Goal: Find specific page/section: Find specific page/section

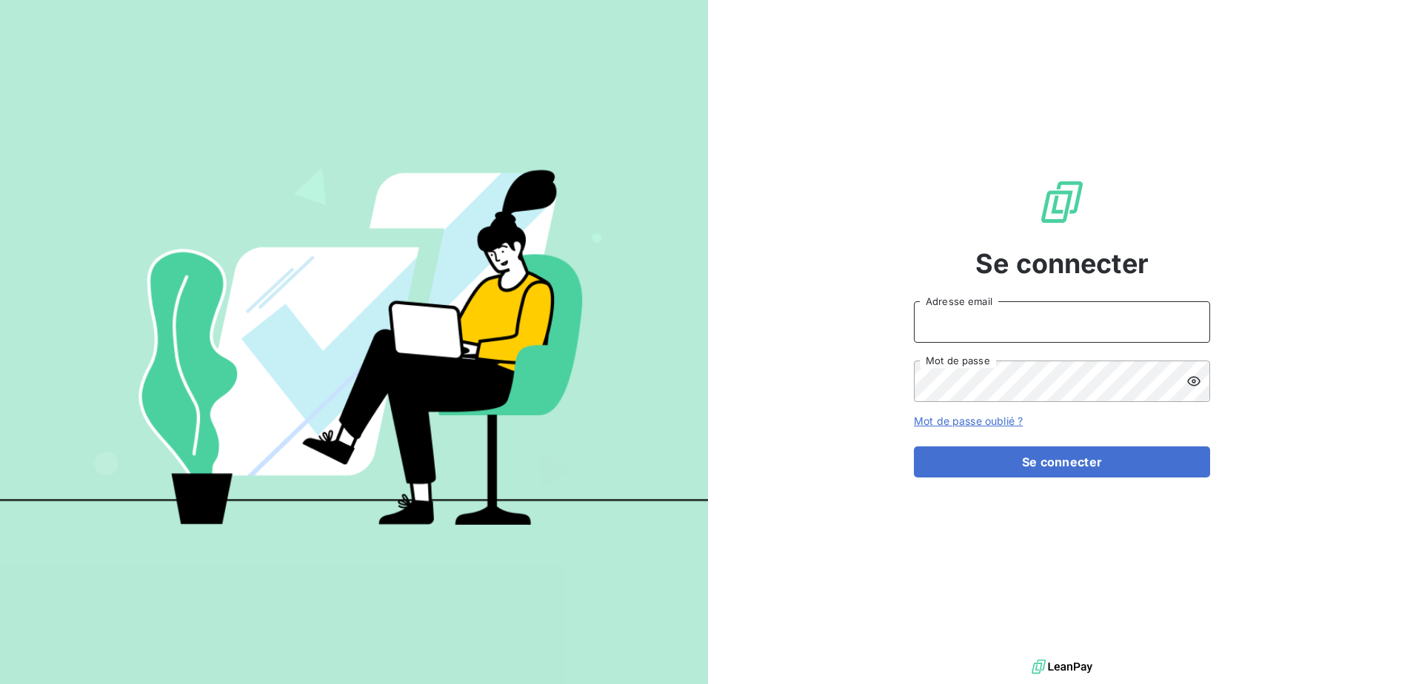
click at [1013, 324] on input "Adresse email" at bounding box center [1062, 321] width 296 height 41
type input "[PERSON_NAME][EMAIL_ADDRESS][DOMAIN_NAME]"
click at [914, 447] on button "Se connecter" at bounding box center [1062, 462] width 296 height 31
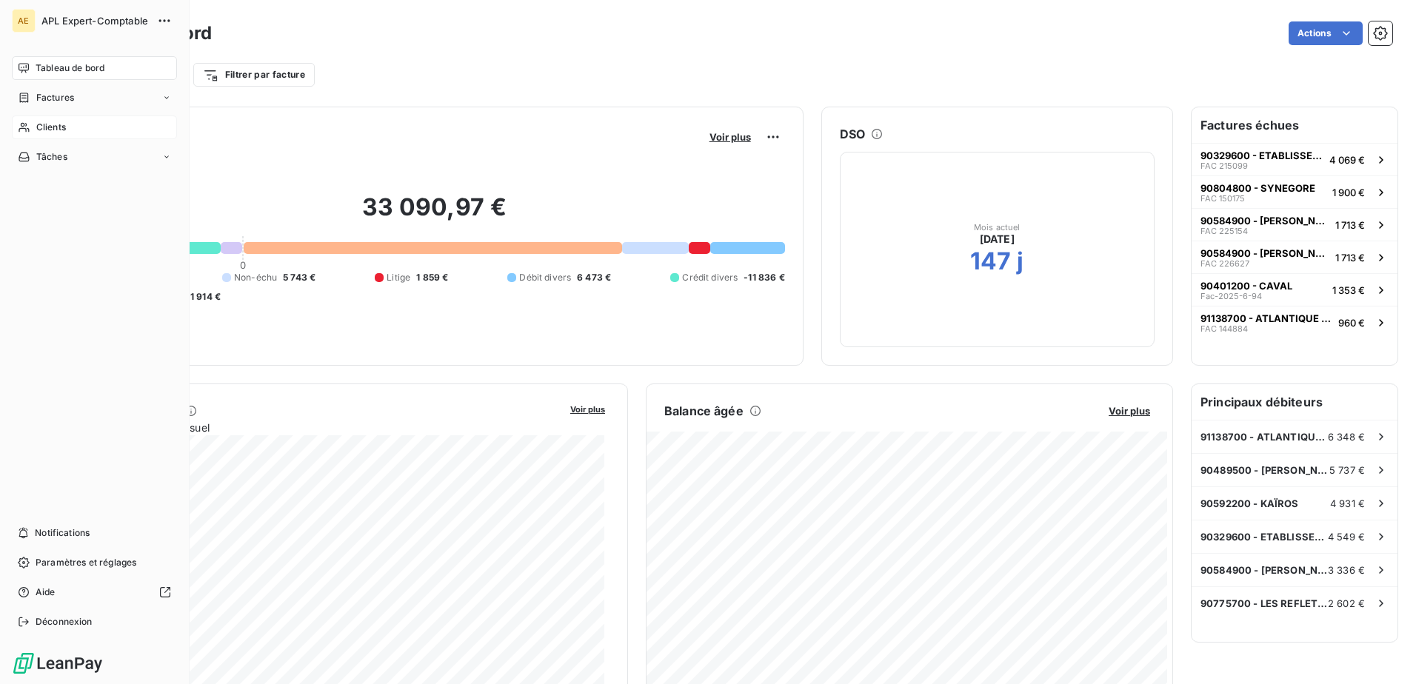
click at [51, 130] on span "Clients" at bounding box center [51, 127] width 30 height 13
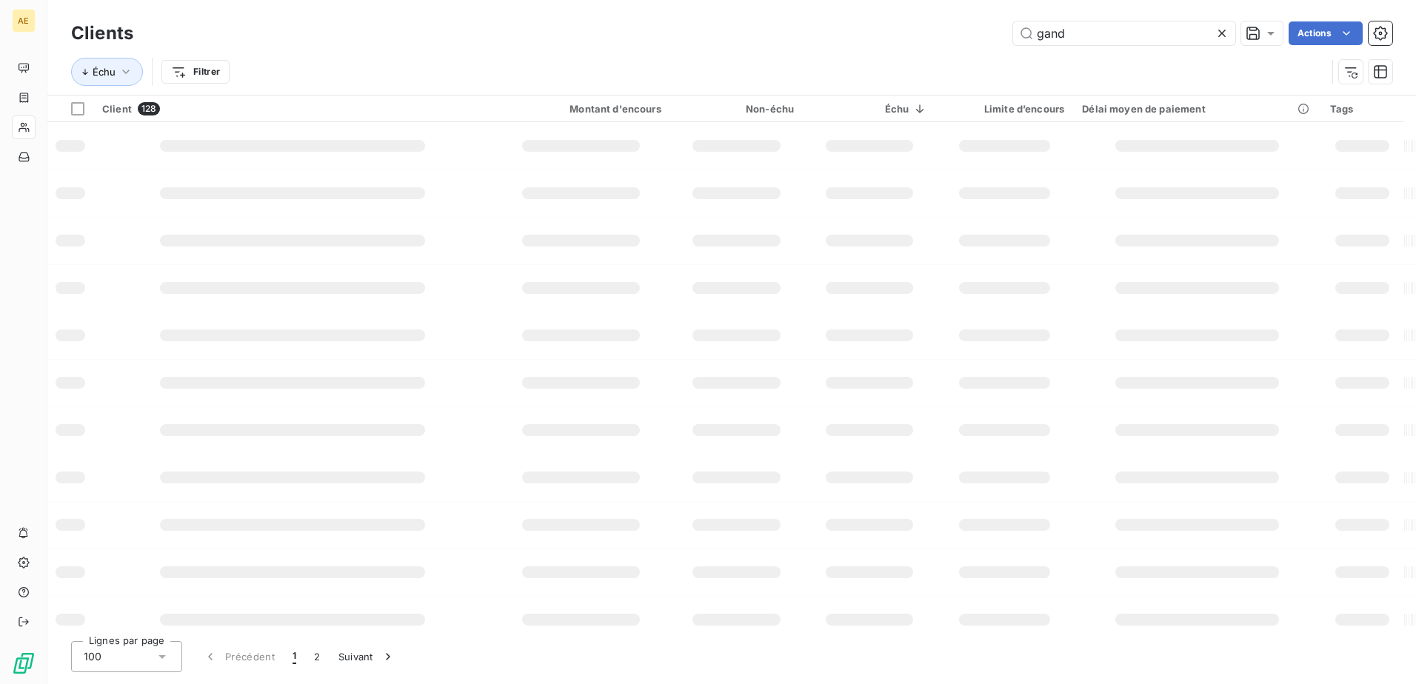
type input "gandr"
